Goal: Navigation & Orientation: Find specific page/section

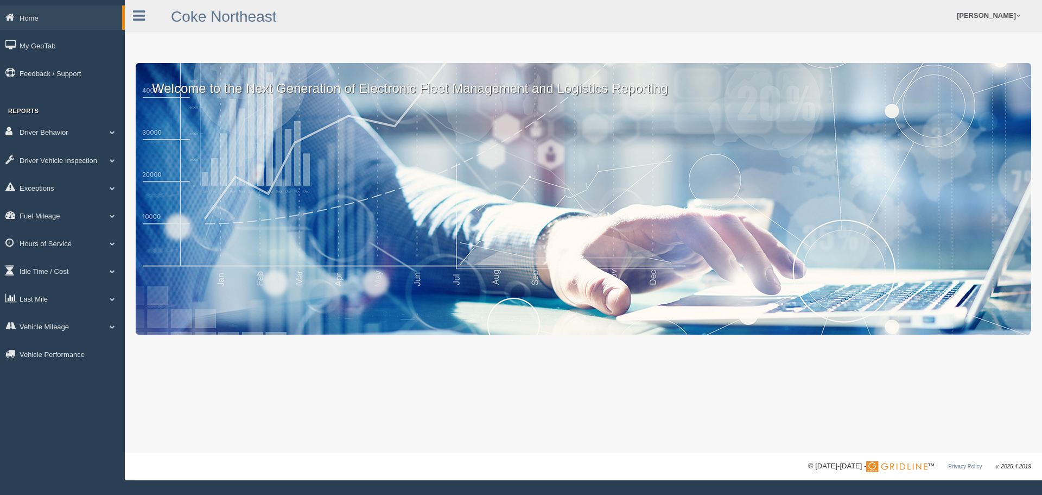
click at [54, 291] on link "Last Mile" at bounding box center [62, 298] width 125 height 24
click at [59, 338] on link "Zone Editor" at bounding box center [71, 343] width 103 height 20
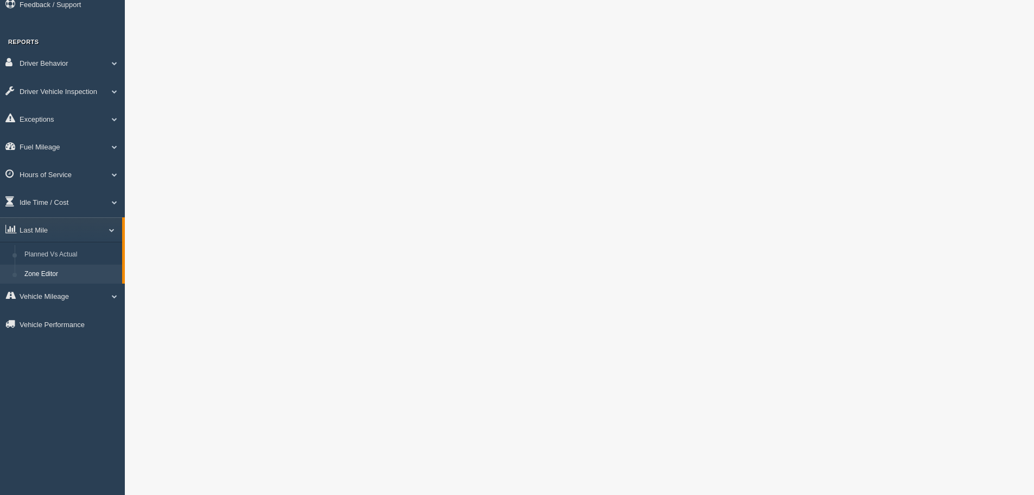
scroll to position [217, 0]
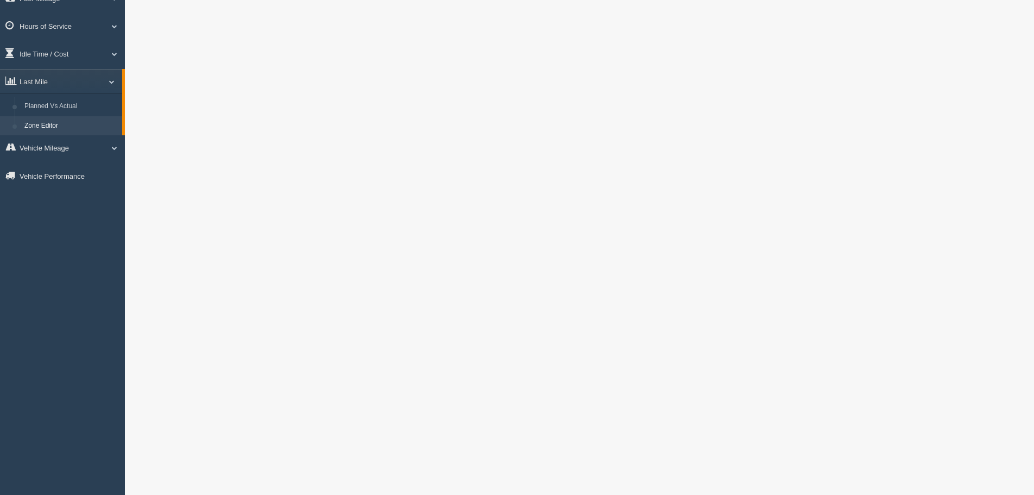
click at [50, 124] on link "Zone Editor" at bounding box center [71, 126] width 103 height 20
